Goal: Information Seeking & Learning: Learn about a topic

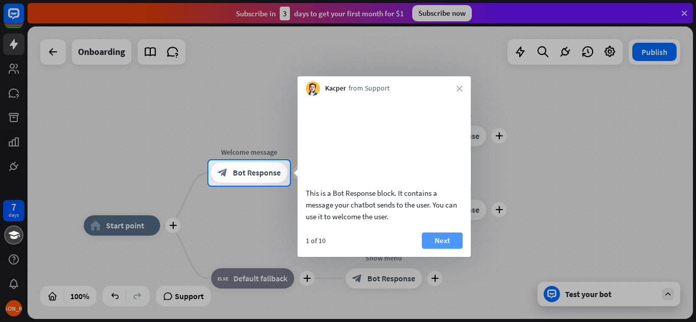
click at [441, 249] on button "Next" at bounding box center [442, 241] width 41 height 16
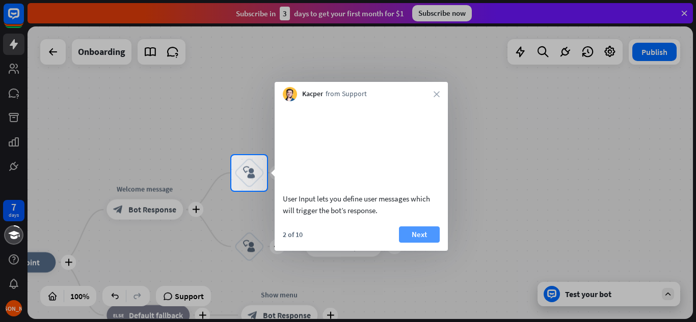
click at [426, 243] on button "Next" at bounding box center [419, 235] width 41 height 16
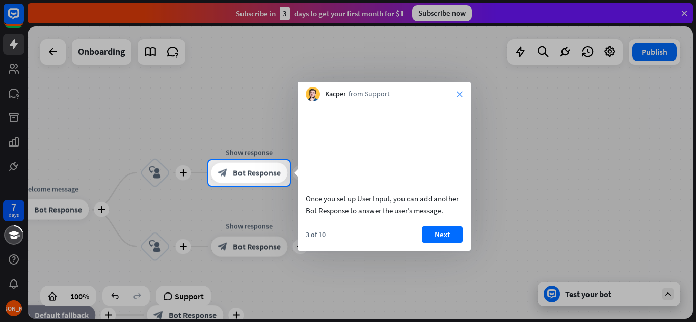
click at [457, 92] on icon "close" at bounding box center [459, 94] width 6 height 6
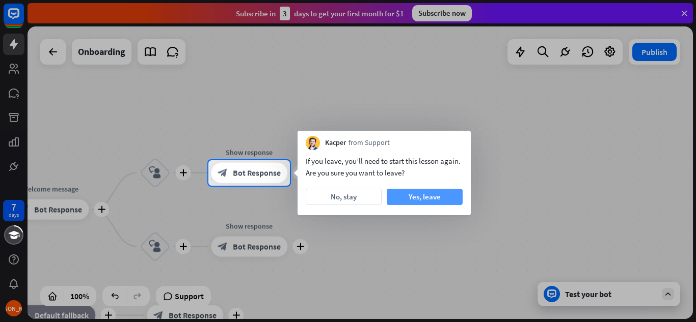
click at [395, 200] on button "Yes, leave" at bounding box center [425, 197] width 76 height 16
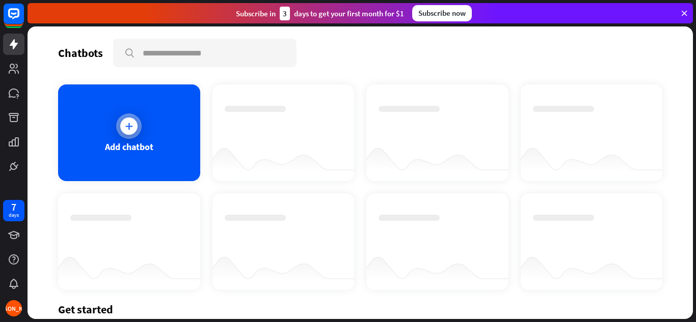
click at [131, 127] on icon at bounding box center [129, 126] width 10 height 10
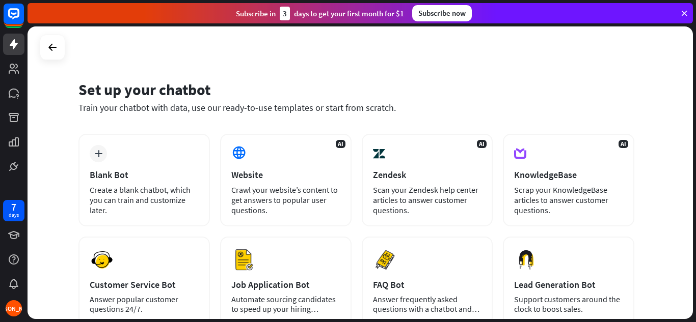
click at [278, 87] on div "Set up your chatbot" at bounding box center [356, 89] width 556 height 19
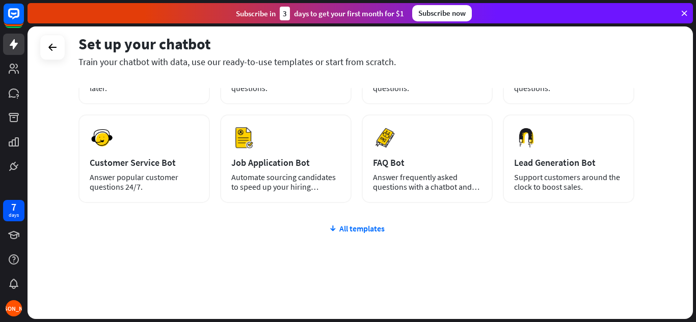
scroll to position [128, 0]
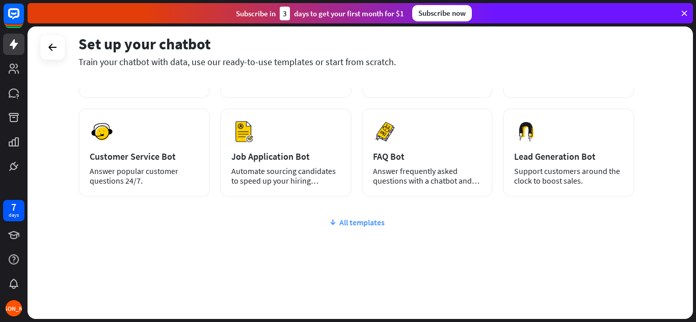
click at [352, 224] on div "All templates" at bounding box center [356, 222] width 556 height 10
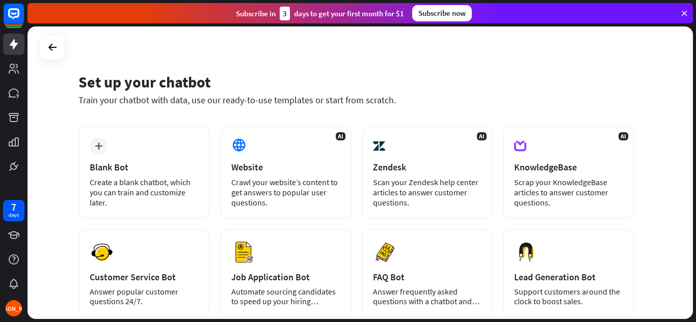
scroll to position [0, 0]
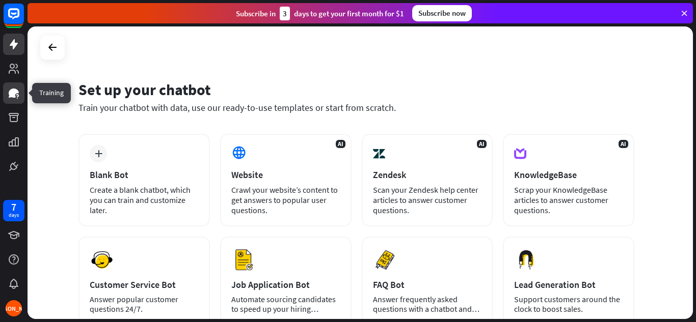
click at [20, 91] on link at bounding box center [13, 93] width 21 height 21
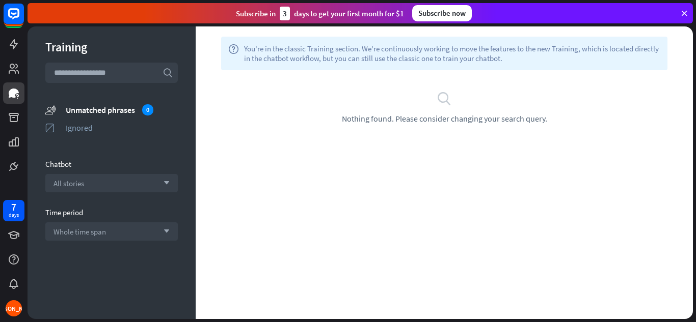
click at [124, 74] on input "text" at bounding box center [111, 73] width 132 height 20
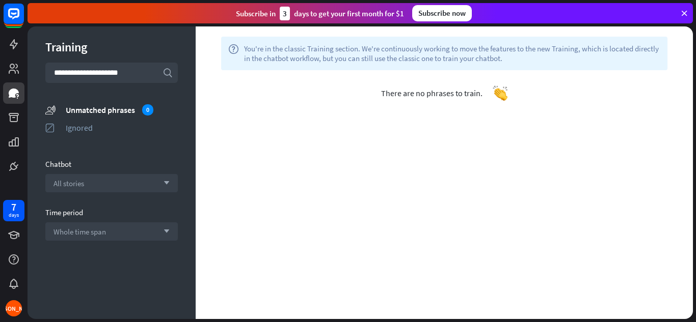
type input "**********"
click at [108, 187] on div "All stories arrow_down" at bounding box center [111, 183] width 132 height 18
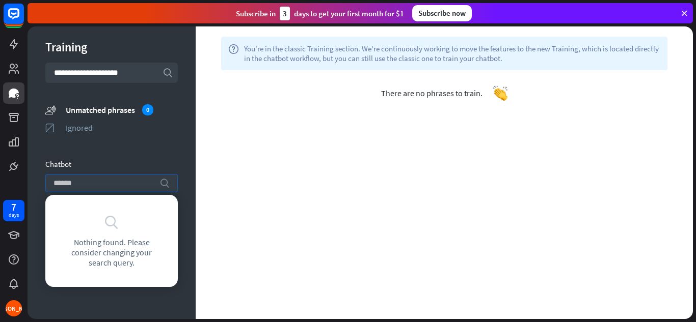
type input "*******"
